Goal: Task Accomplishment & Management: Manage account settings

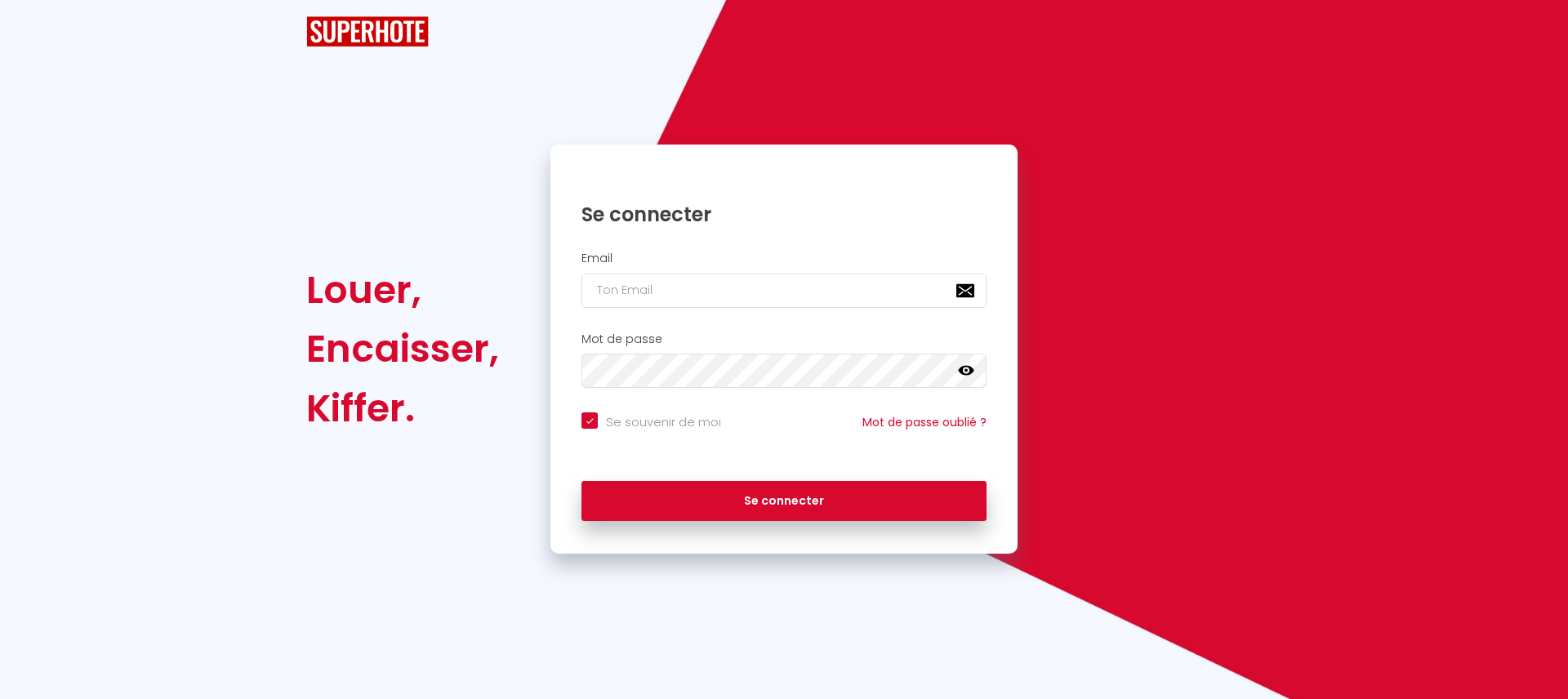
checkbox input "true"
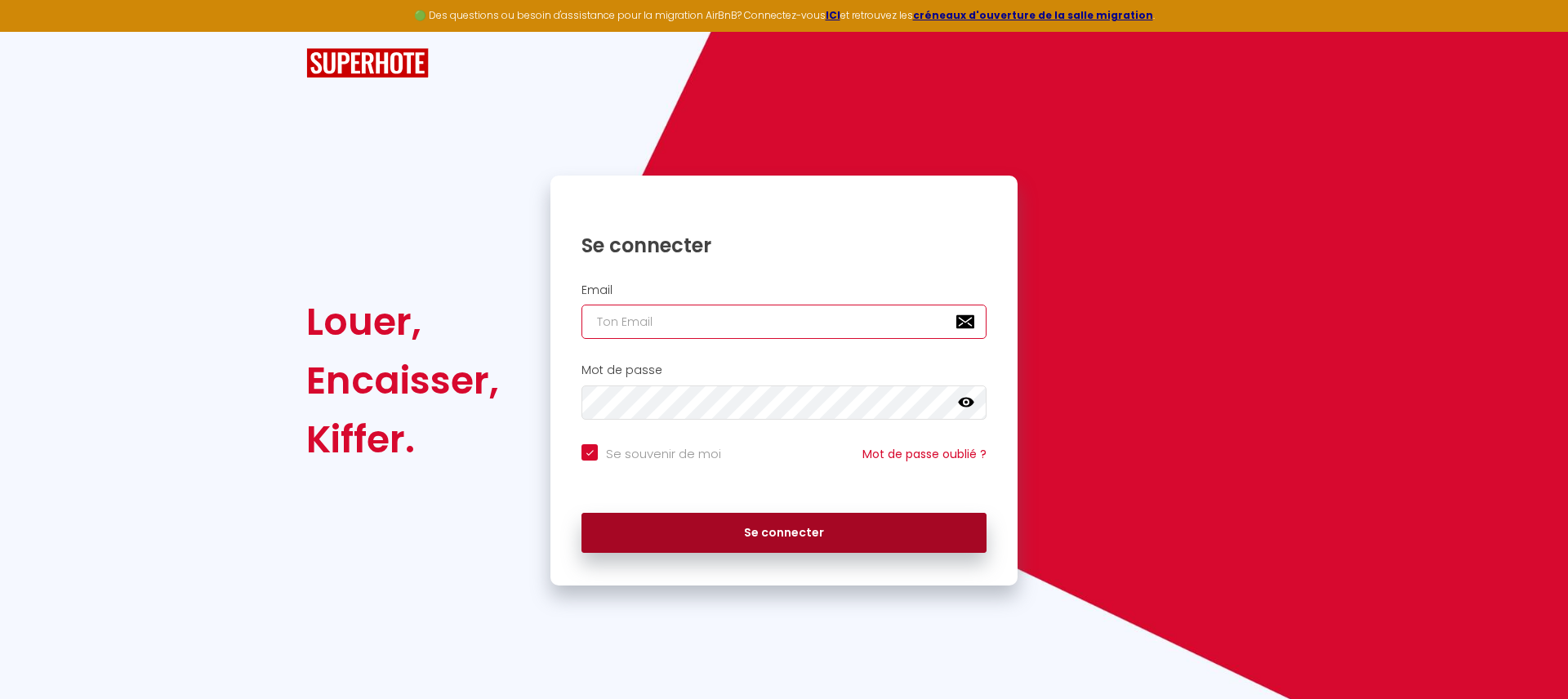
type input "[EMAIL_ADDRESS][DOMAIN_NAME]"
click at [792, 535] on button "Se connecter" at bounding box center [784, 533] width 405 height 41
checkbox input "true"
